Goal: Information Seeking & Learning: Learn about a topic

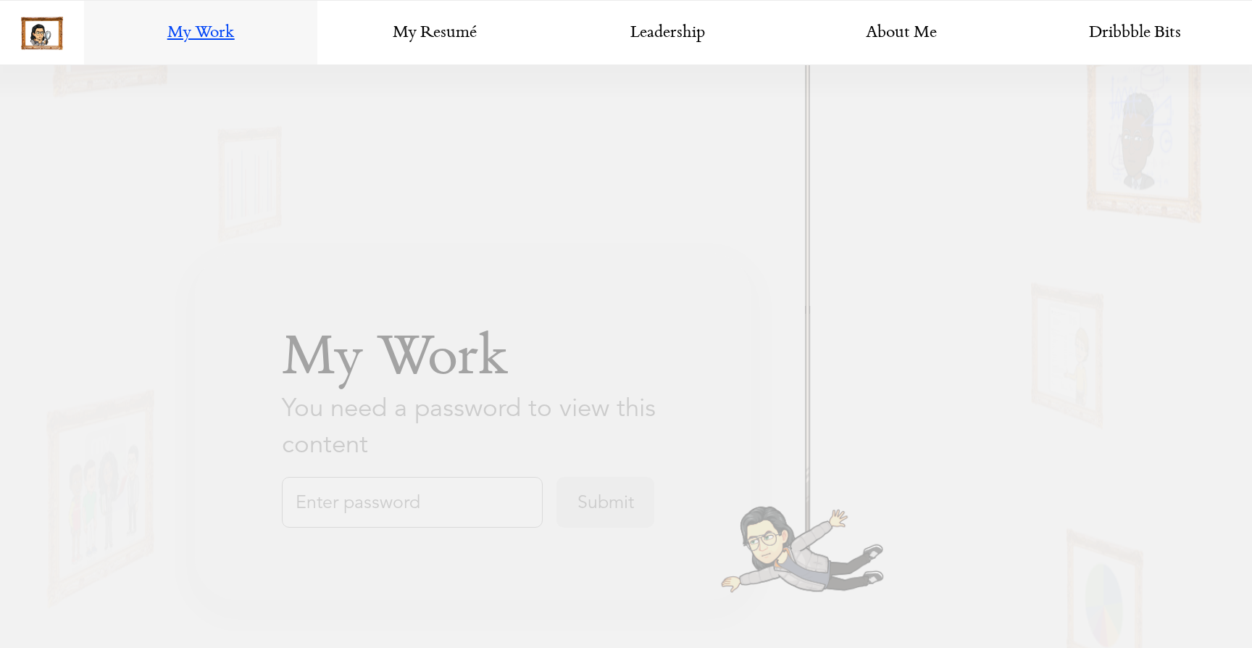
scroll to position [909, 0]
click at [410, 490] on input "text" at bounding box center [412, 501] width 261 height 51
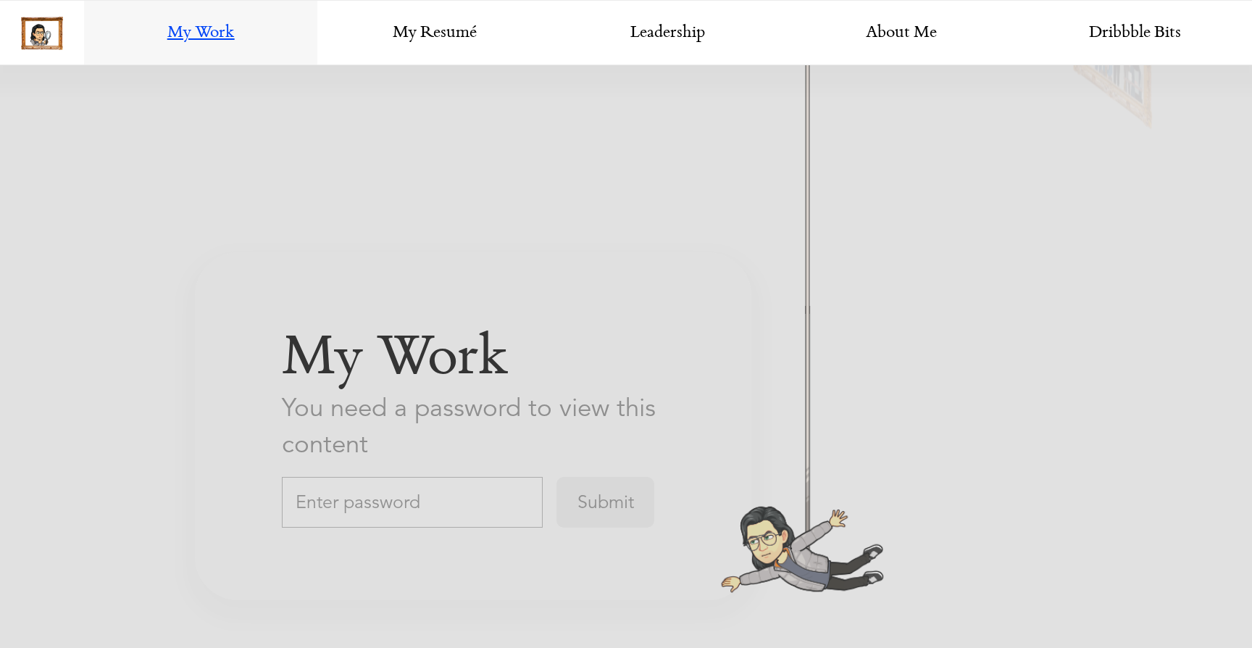
scroll to position [2521, 0]
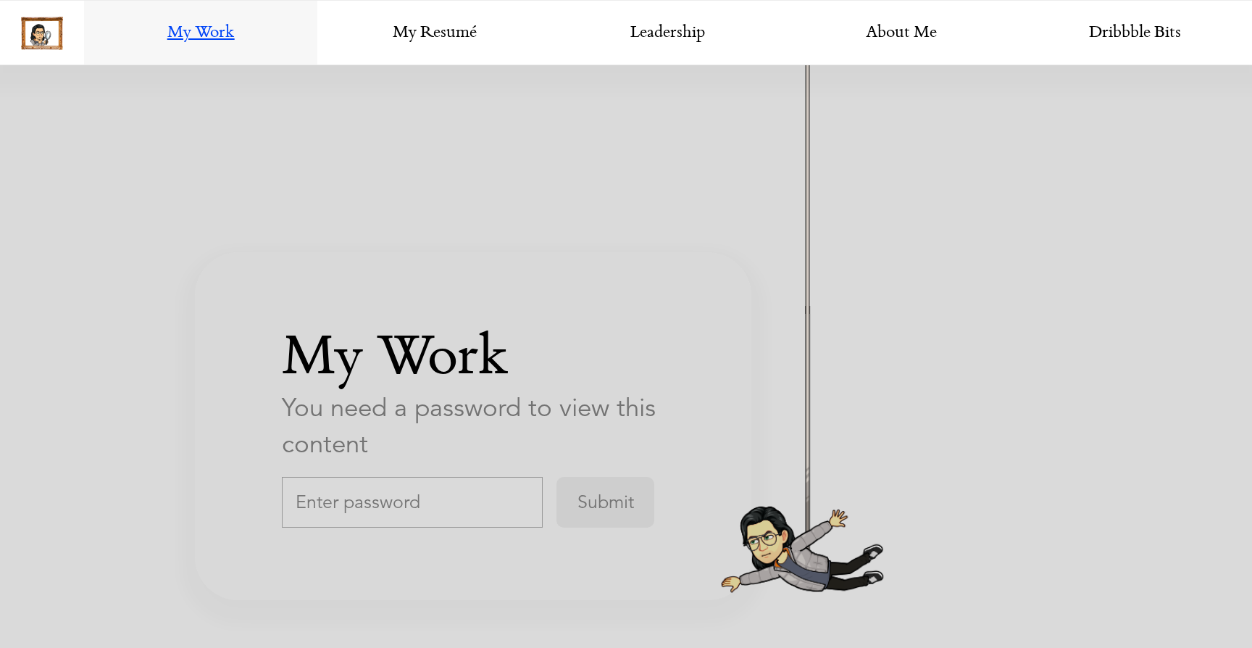
paste input "thoughtspotDesign"
type input "thoughtspotDesign"
click at [590, 511] on input "Submit" at bounding box center [605, 501] width 98 height 51
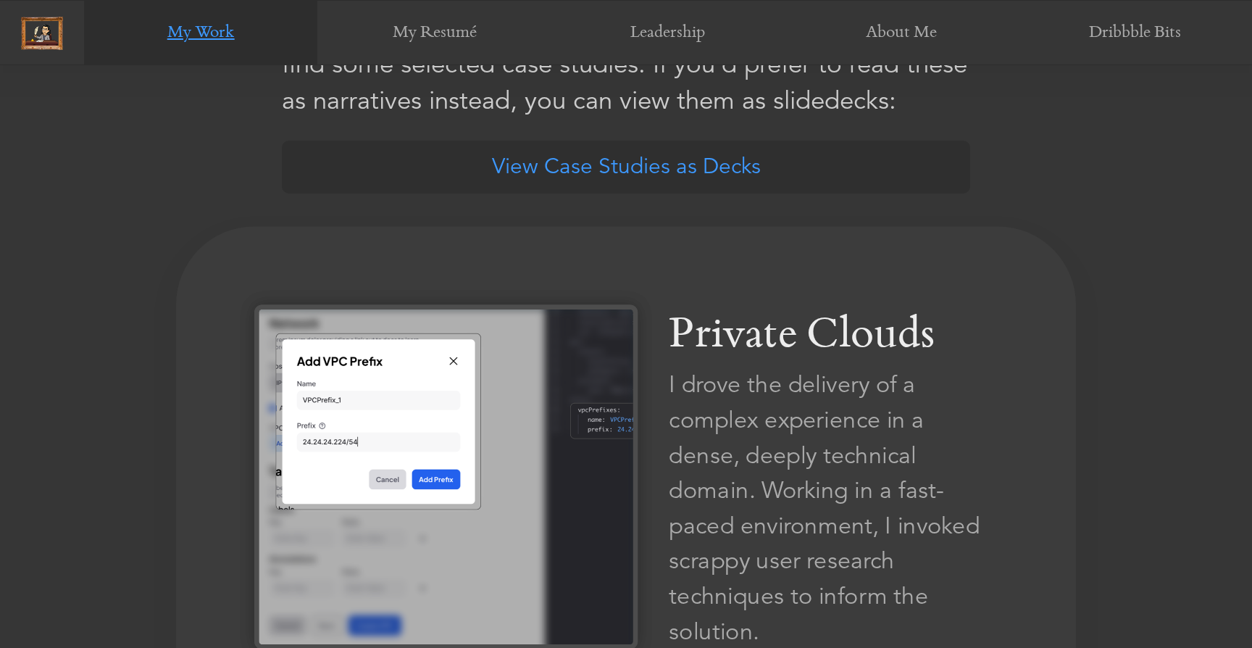
scroll to position [732, 0]
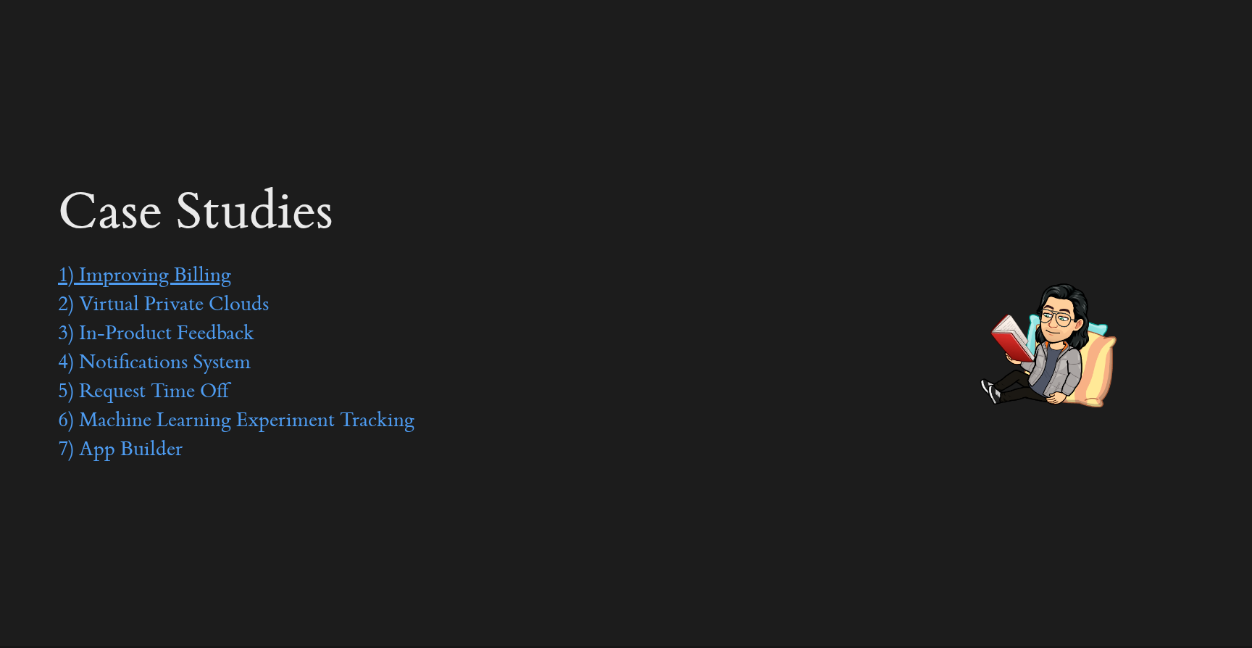
click at [158, 282] on link "1) Improving Billing" at bounding box center [144, 277] width 173 height 22
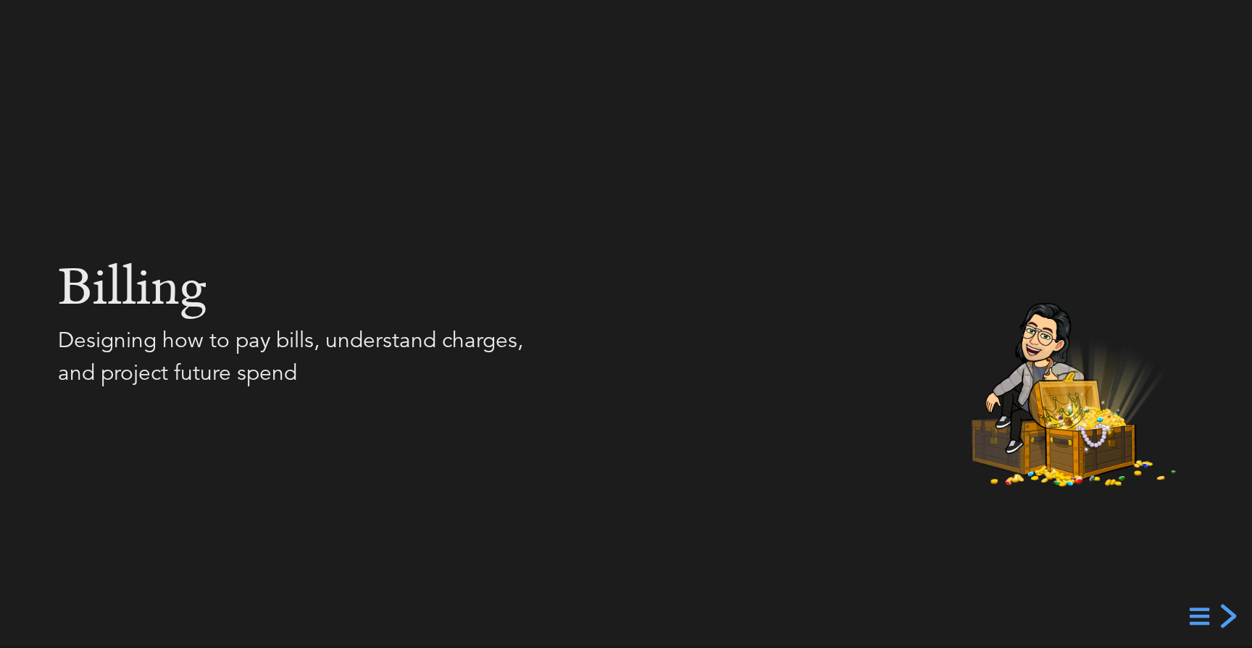
click at [1229, 611] on div "next slide" at bounding box center [1226, 616] width 26 height 26
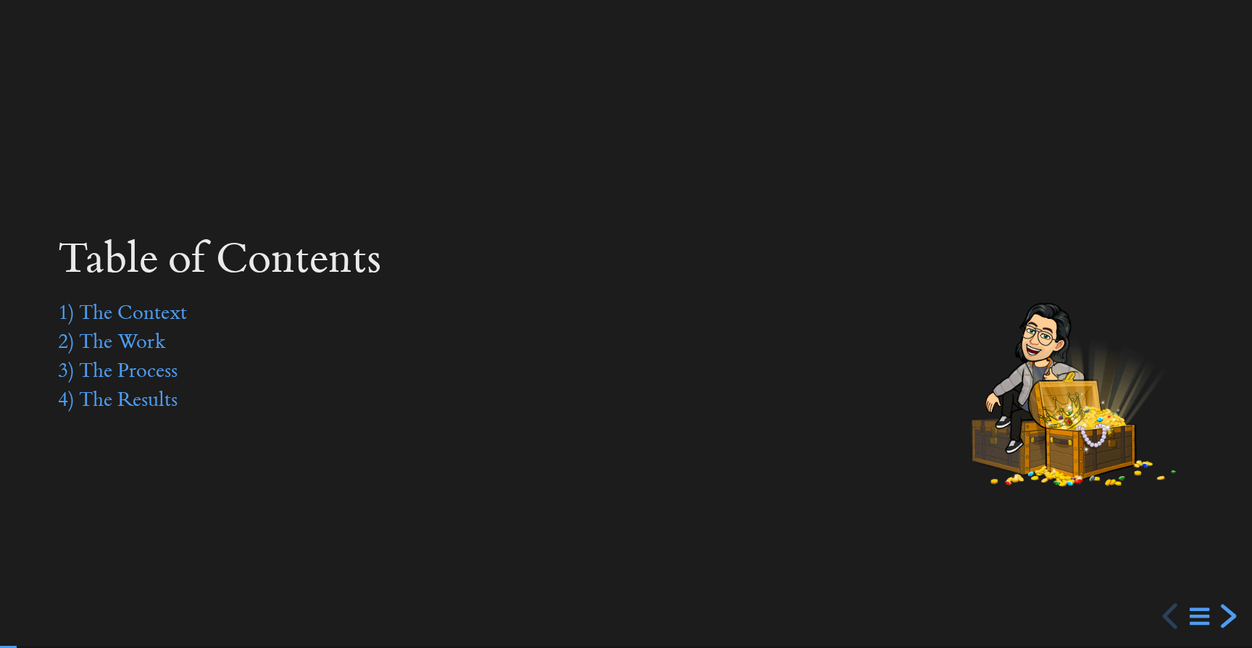
click at [1228, 614] on div "next slide" at bounding box center [1226, 616] width 26 height 26
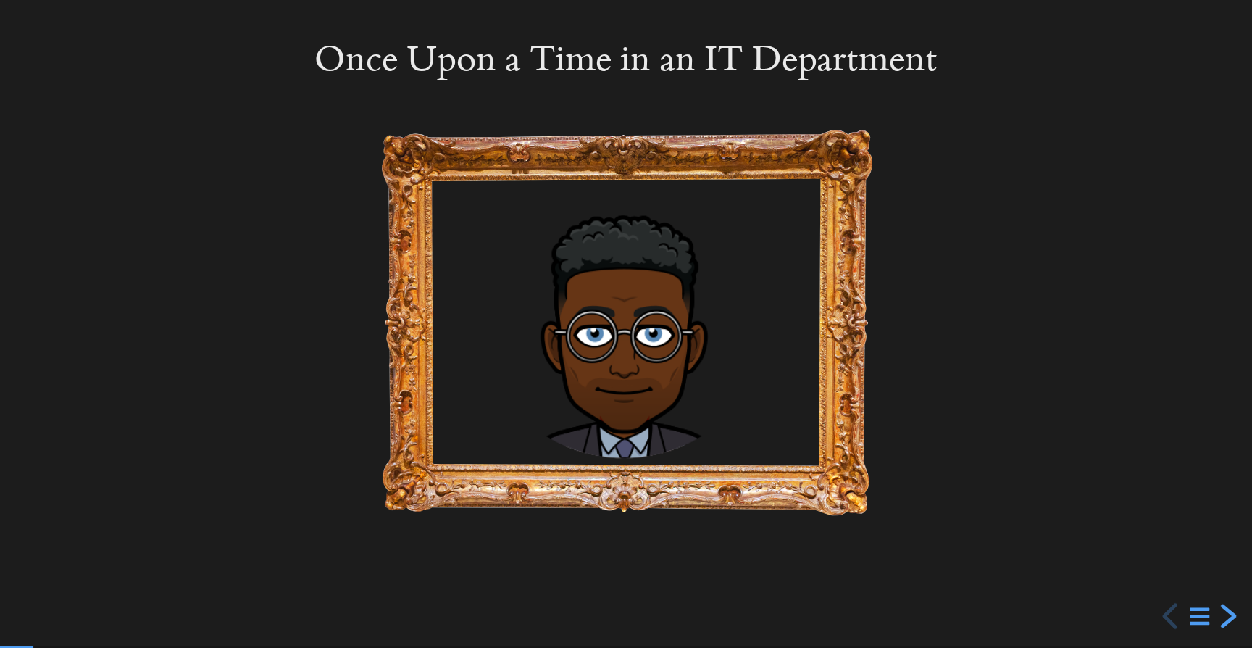
click at [1228, 614] on div "next slide" at bounding box center [1226, 616] width 26 height 26
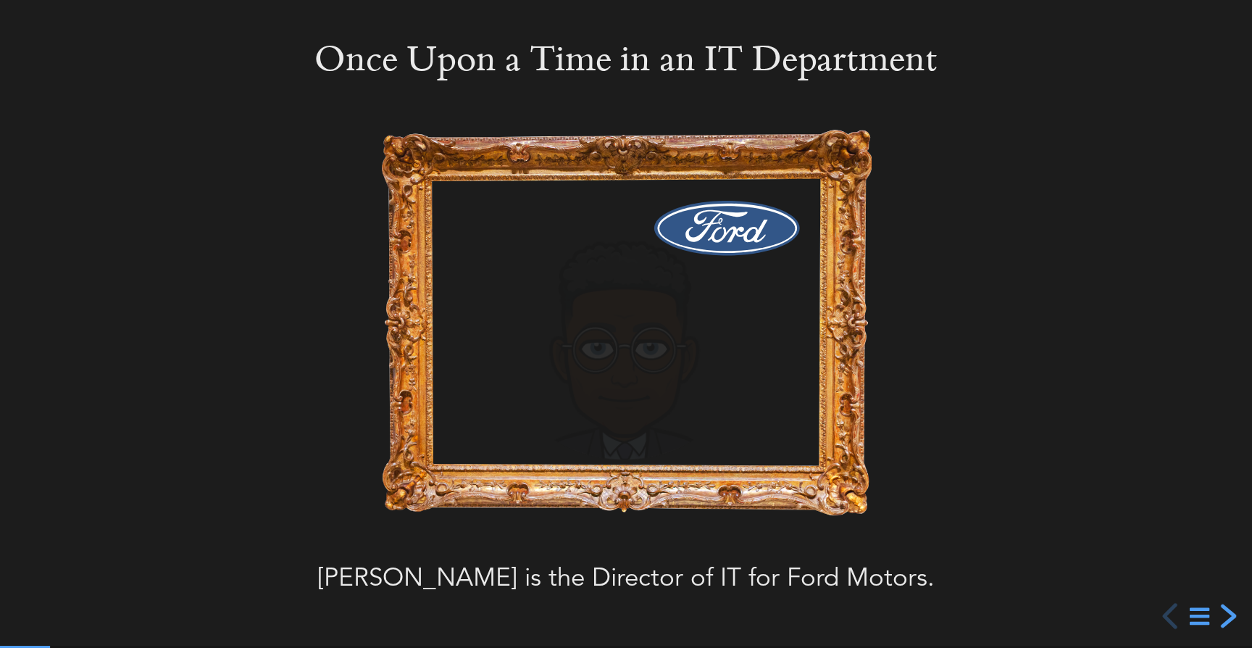
click at [1232, 612] on div "next slide" at bounding box center [1226, 616] width 26 height 26
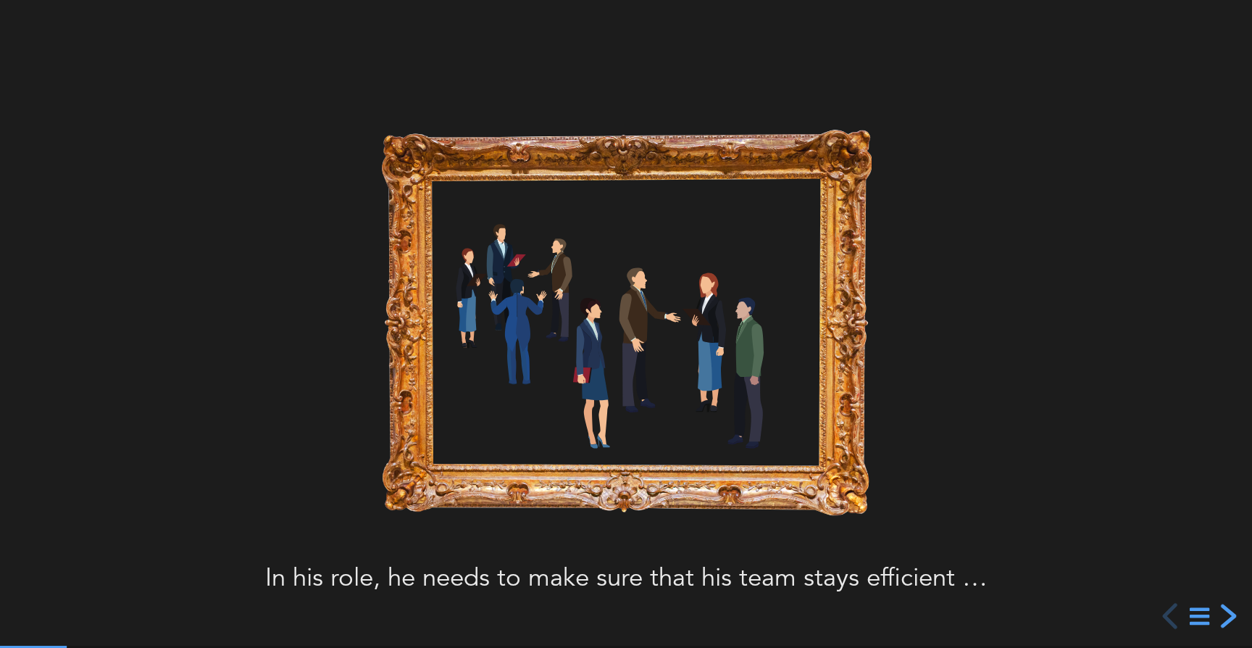
click at [1232, 612] on div "next slide" at bounding box center [1226, 616] width 26 height 26
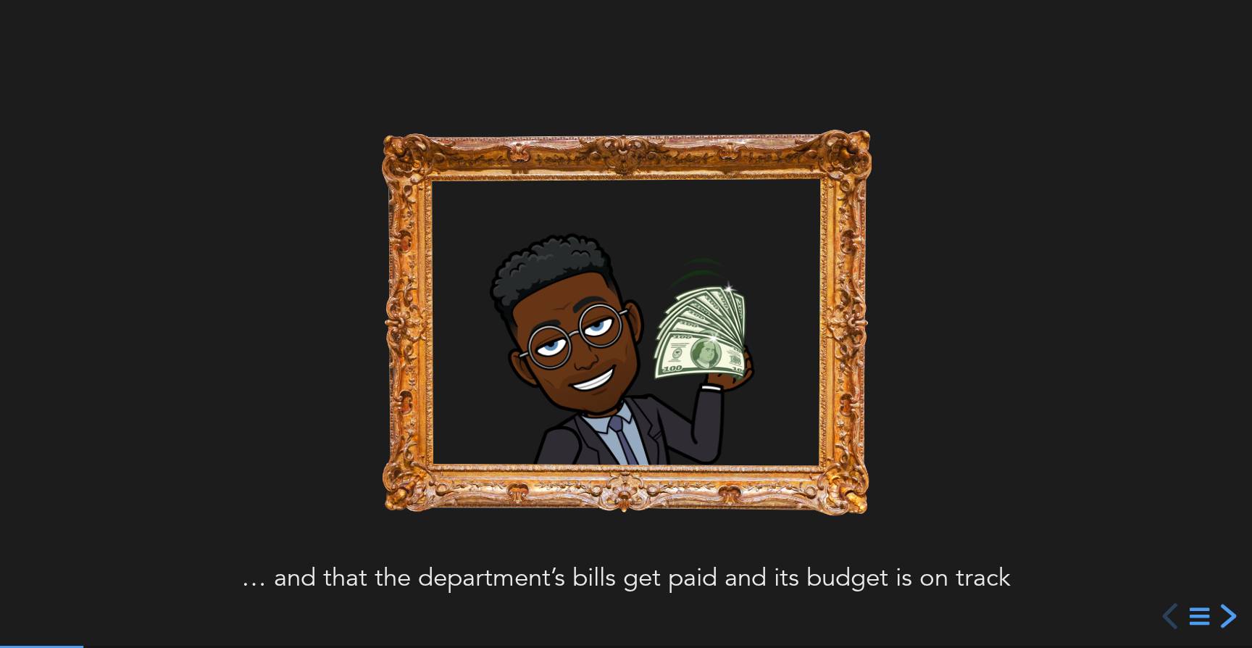
click at [1232, 612] on div "next slide" at bounding box center [1226, 616] width 26 height 26
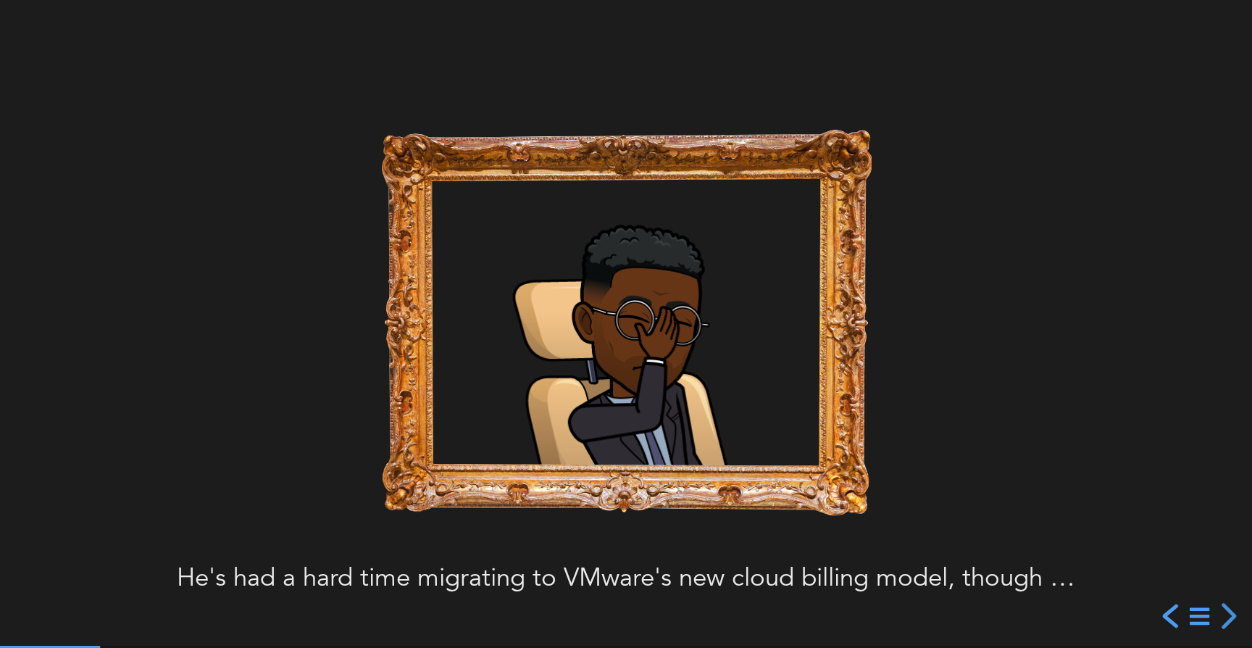
click at [1168, 620] on div "previous slide" at bounding box center [1172, 616] width 26 height 26
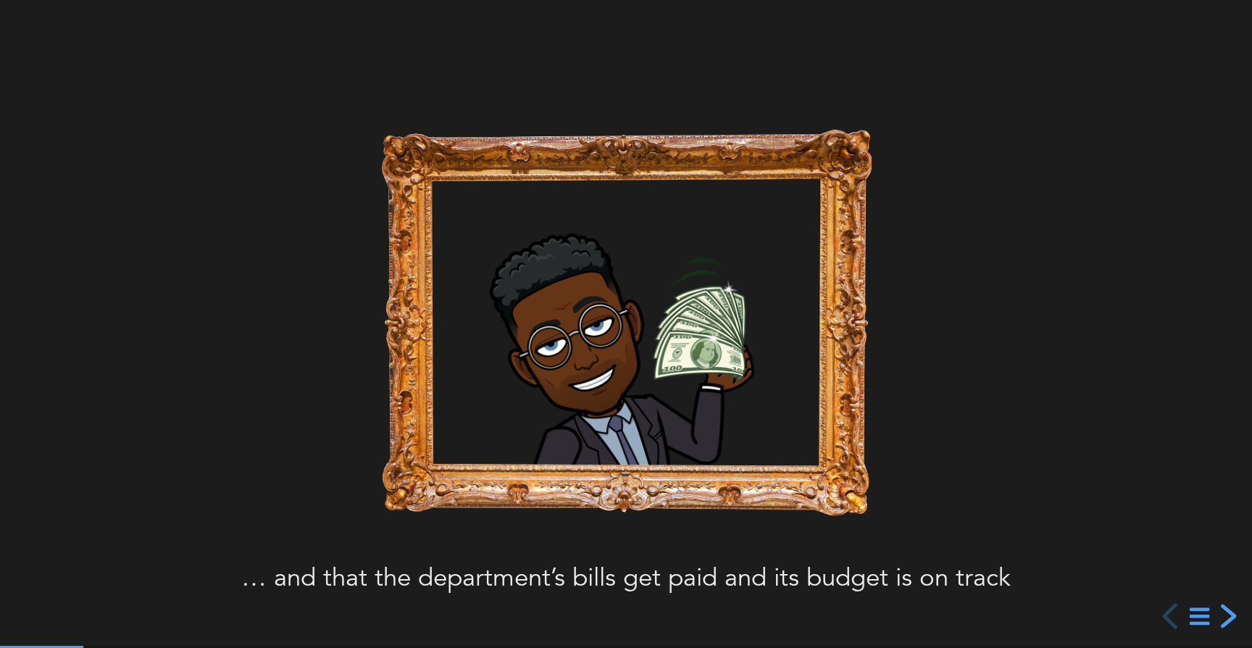
click at [1227, 614] on div "next slide" at bounding box center [1226, 616] width 26 height 26
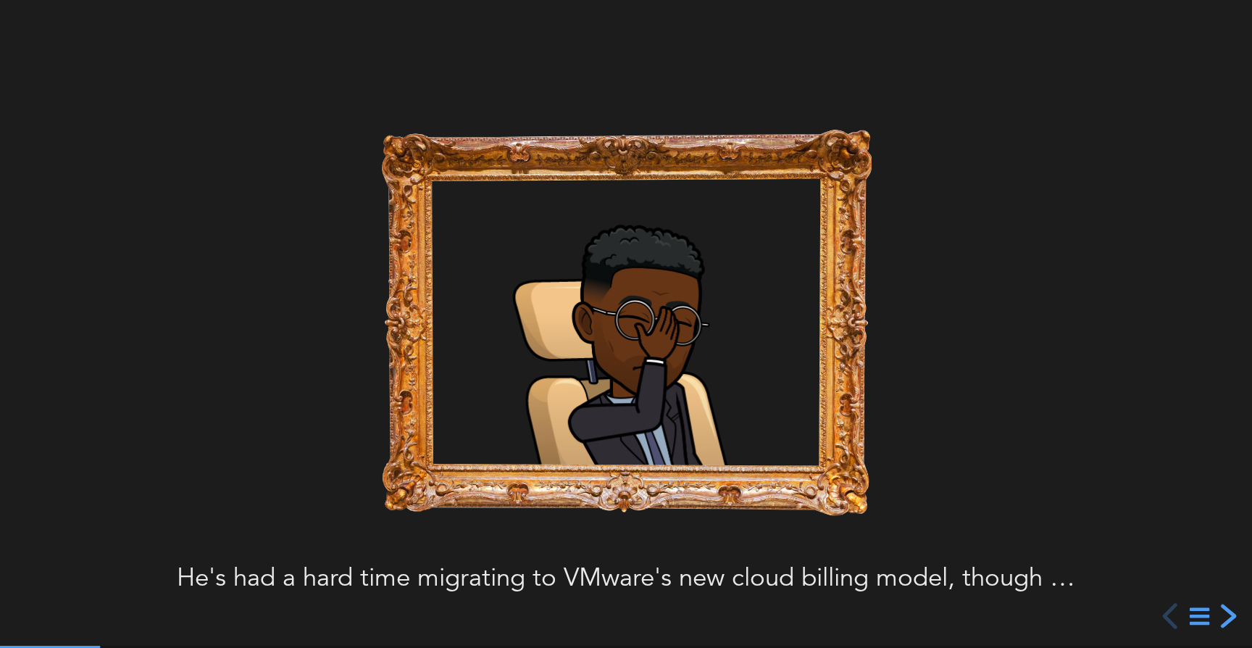
click at [1231, 614] on div "next slide" at bounding box center [1226, 616] width 26 height 26
